Goal: Check status: Check status

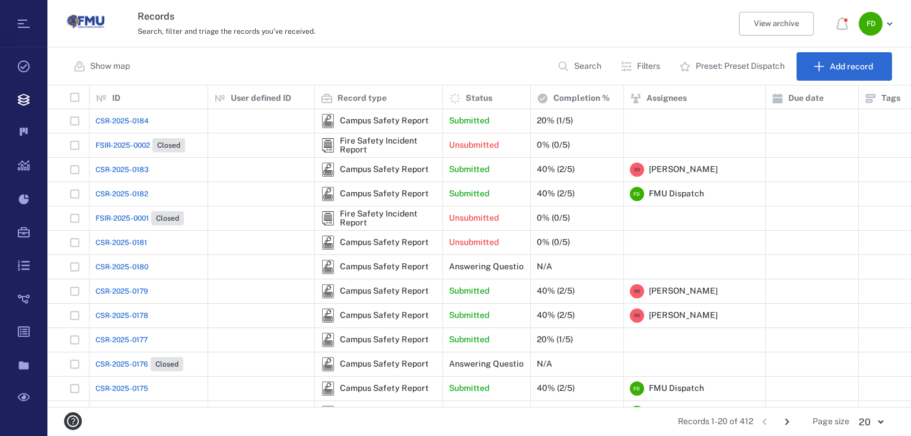
click at [145, 123] on span "CSR-2025-0184" at bounding box center [121, 121] width 53 height 11
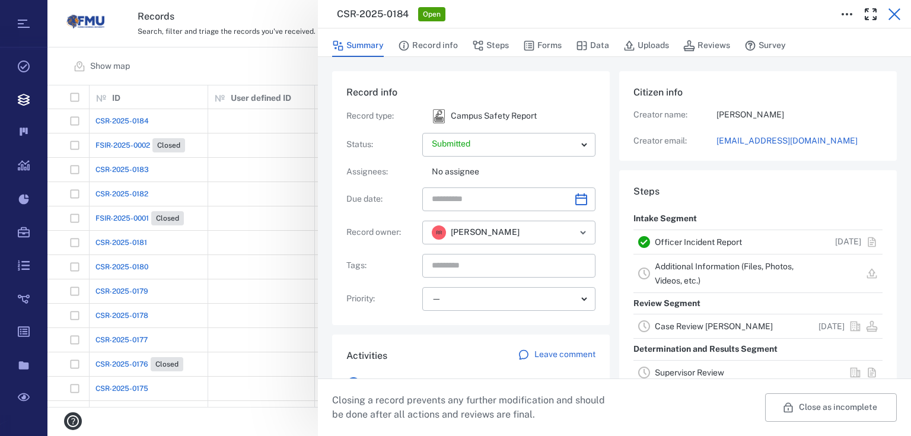
click at [892, 11] on icon "button" at bounding box center [894, 14] width 14 height 14
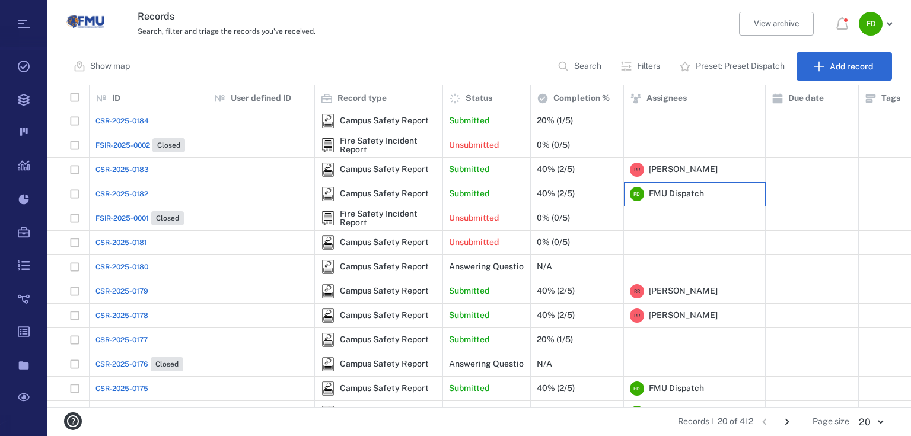
click at [646, 195] on div "FMU Dispatch" at bounding box center [674, 194] width 60 height 12
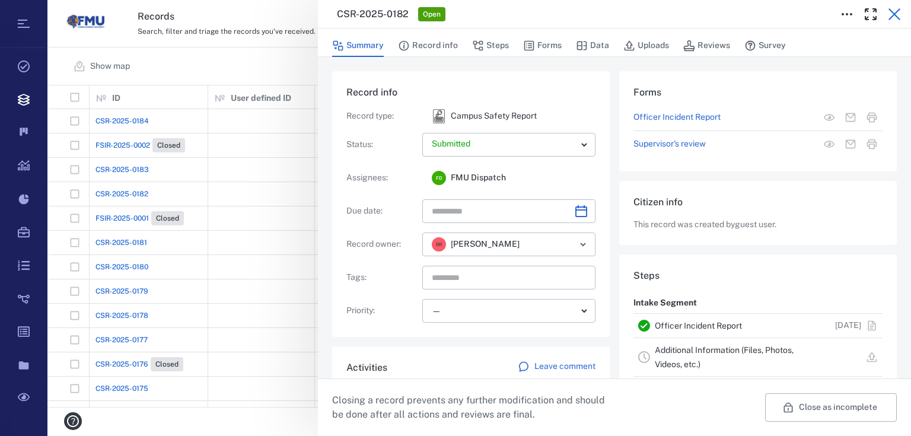
click at [893, 14] on icon "button" at bounding box center [894, 14] width 12 height 12
